Goal: Information Seeking & Learning: Learn about a topic

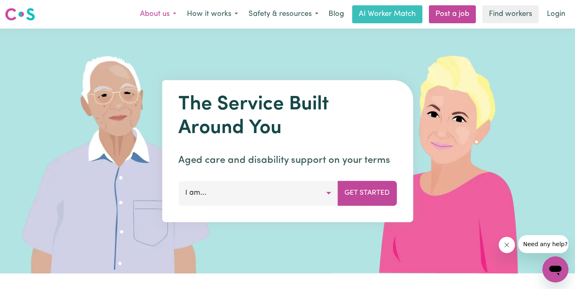
click at [148, 17] on button "About us" at bounding box center [158, 14] width 47 height 17
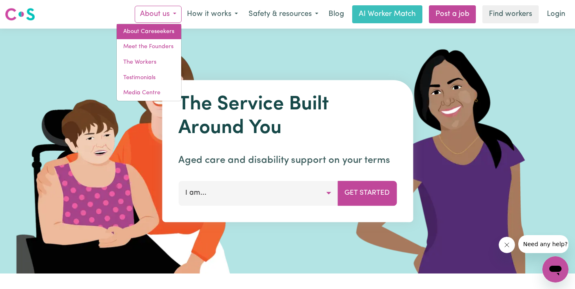
click at [159, 27] on link "About Careseekers" at bounding box center [149, 31] width 64 height 15
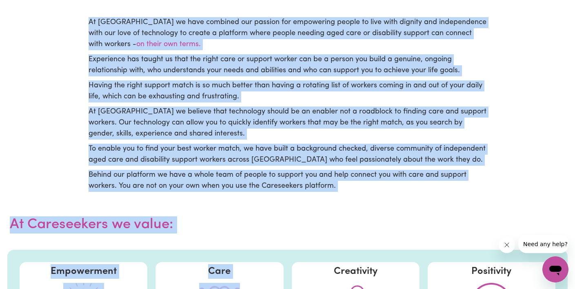
scroll to position [328, 0]
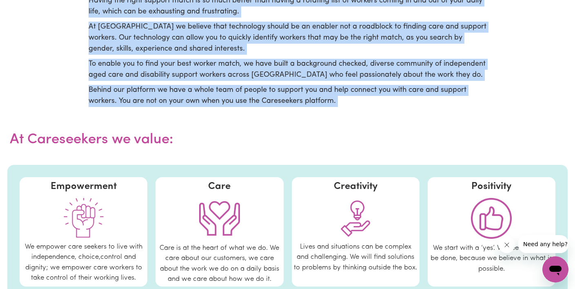
drag, startPoint x: 85, startPoint y: 202, endPoint x: 188, endPoint y: 125, distance: 128.5
click at [188, 125] on main "About Careseekers About Us Careseekers At Careseekers we have combined our pass…" at bounding box center [287, 107] width 575 height 815
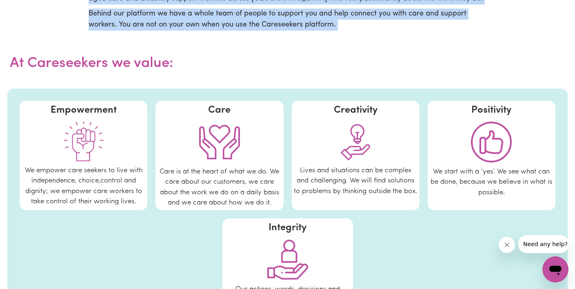
scroll to position [251, 0]
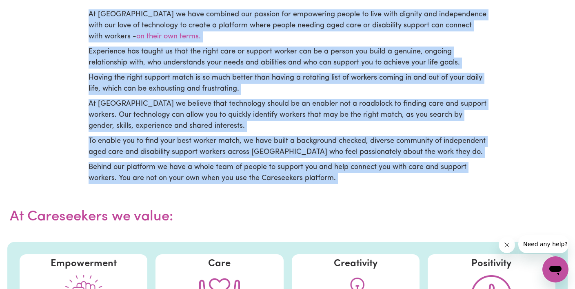
copy div "At [GEOGRAPHIC_DATA] we have combined our passion for empowering people to live…"
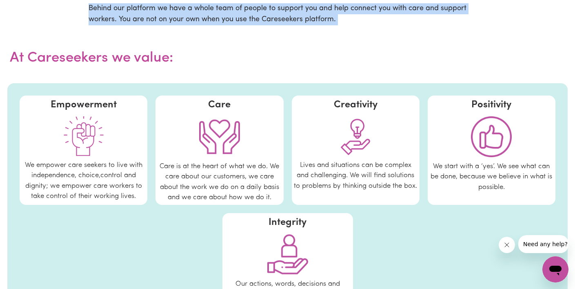
scroll to position [418, 0]
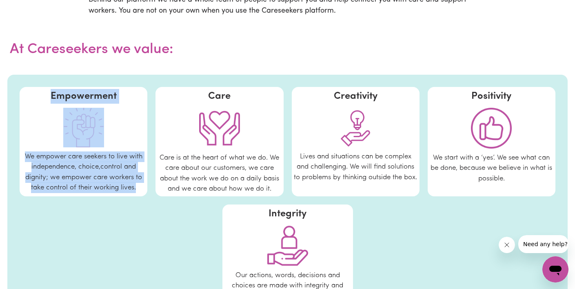
drag, startPoint x: 46, startPoint y: 97, endPoint x: 141, endPoint y: 191, distance: 133.0
click at [141, 191] on div "Empowerment We empower care seekers to live with independence, choice,control a…" at bounding box center [84, 141] width 128 height 109
copy div "Empowerment We empower care seekers to live with independence, choice,control a…"
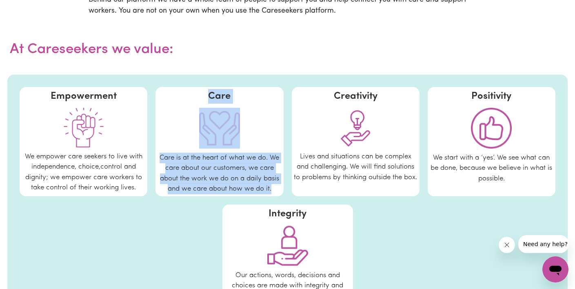
drag, startPoint x: 205, startPoint y: 96, endPoint x: 274, endPoint y: 191, distance: 118.2
click at [274, 191] on div "Care Care is at the heart of what we do. We care about our customers, we care a…" at bounding box center [219, 141] width 128 height 109
copy div "Care Care is at the heart of what we do. We care about our customers, we care a…"
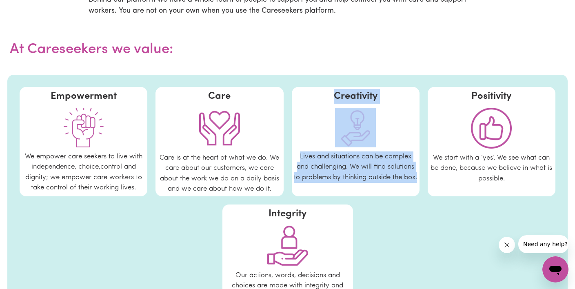
drag, startPoint x: 323, startPoint y: 95, endPoint x: 385, endPoint y: 185, distance: 110.2
click at [385, 185] on div "Creativity Lives and situations can be complex and challenging. We will find so…" at bounding box center [356, 141] width 128 height 109
copy div "Creativity Lives and situations can be complex and challenging. We will find so…"
click at [471, 109] on img at bounding box center [491, 128] width 41 height 41
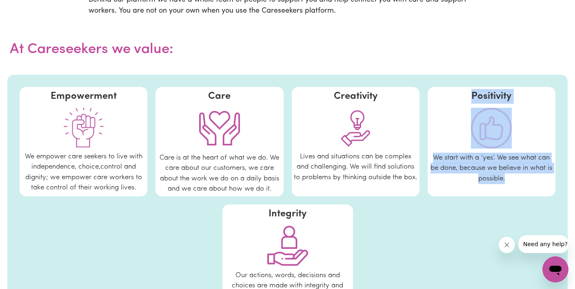
drag, startPoint x: 468, startPoint y: 99, endPoint x: 525, endPoint y: 182, distance: 101.1
click at [525, 182] on div "Positivity We start with a ‘yes’. We see what can be done, because we believe i…" at bounding box center [491, 141] width 128 height 109
copy div "Positivity We start with a ‘yes’. We see what can be done, because we believe i…"
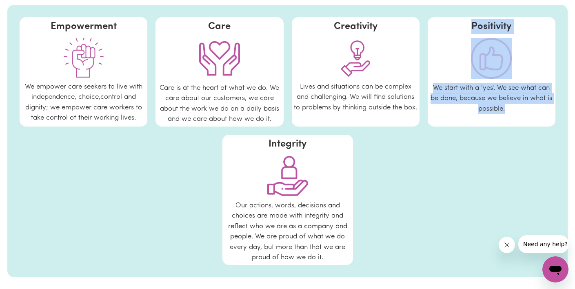
scroll to position [515, 0]
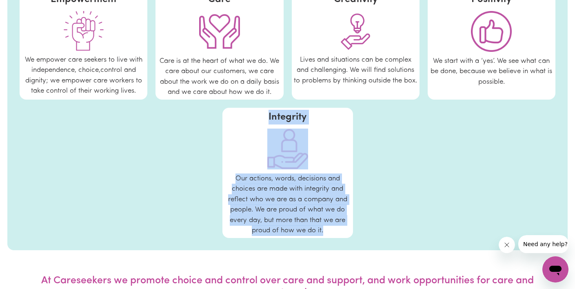
drag, startPoint x: 266, startPoint y: 114, endPoint x: 332, endPoint y: 229, distance: 132.6
click at [332, 229] on div "Integrity Our actions, words, decisions and choices are made with integrity and…" at bounding box center [287, 173] width 131 height 130
copy div "Integrity Our actions, words, decisions and choices are made with integrity and…"
